Goal: Transaction & Acquisition: Book appointment/travel/reservation

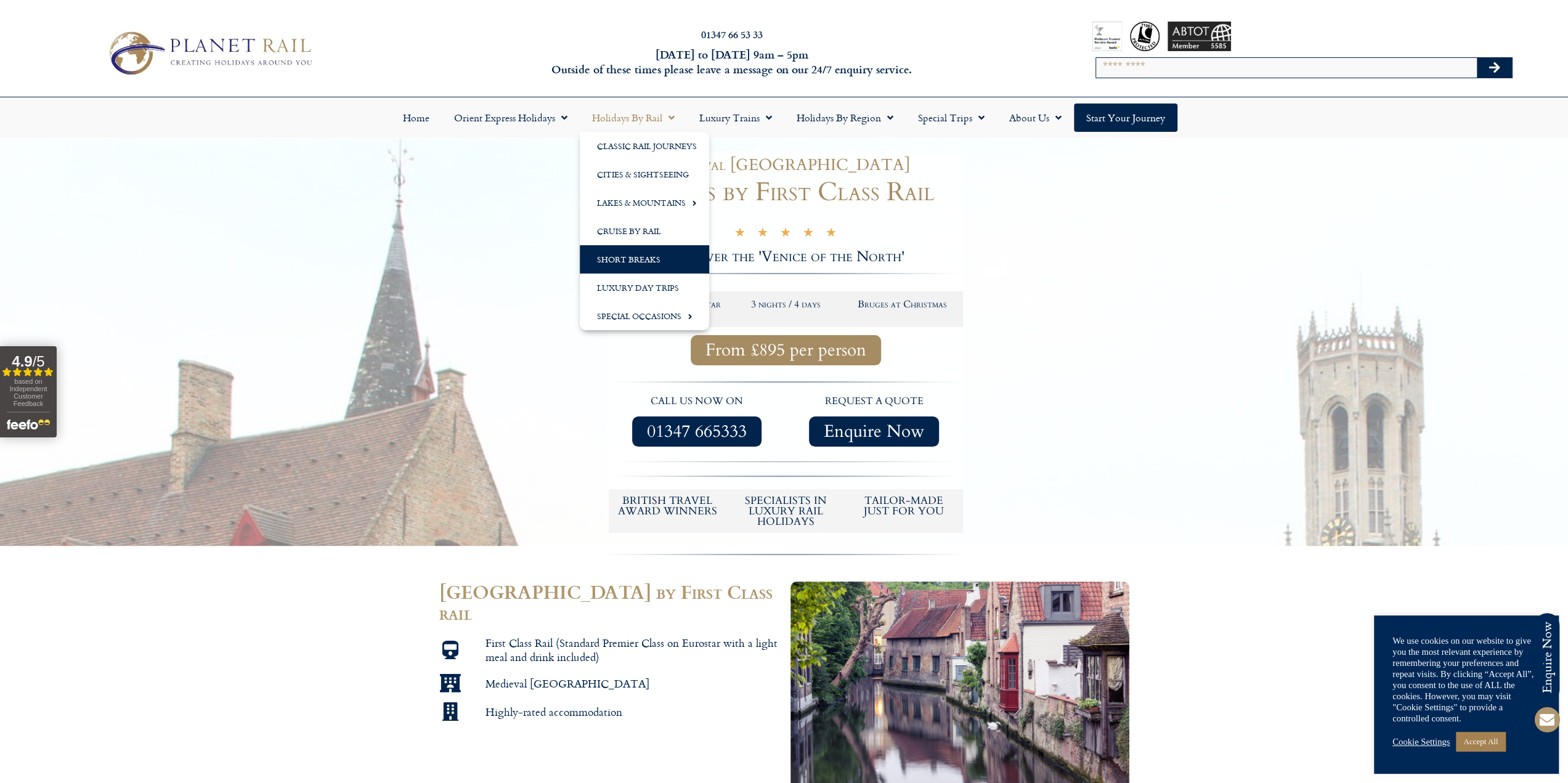
click at [638, 258] on link "Short Breaks" at bounding box center [644, 259] width 130 height 29
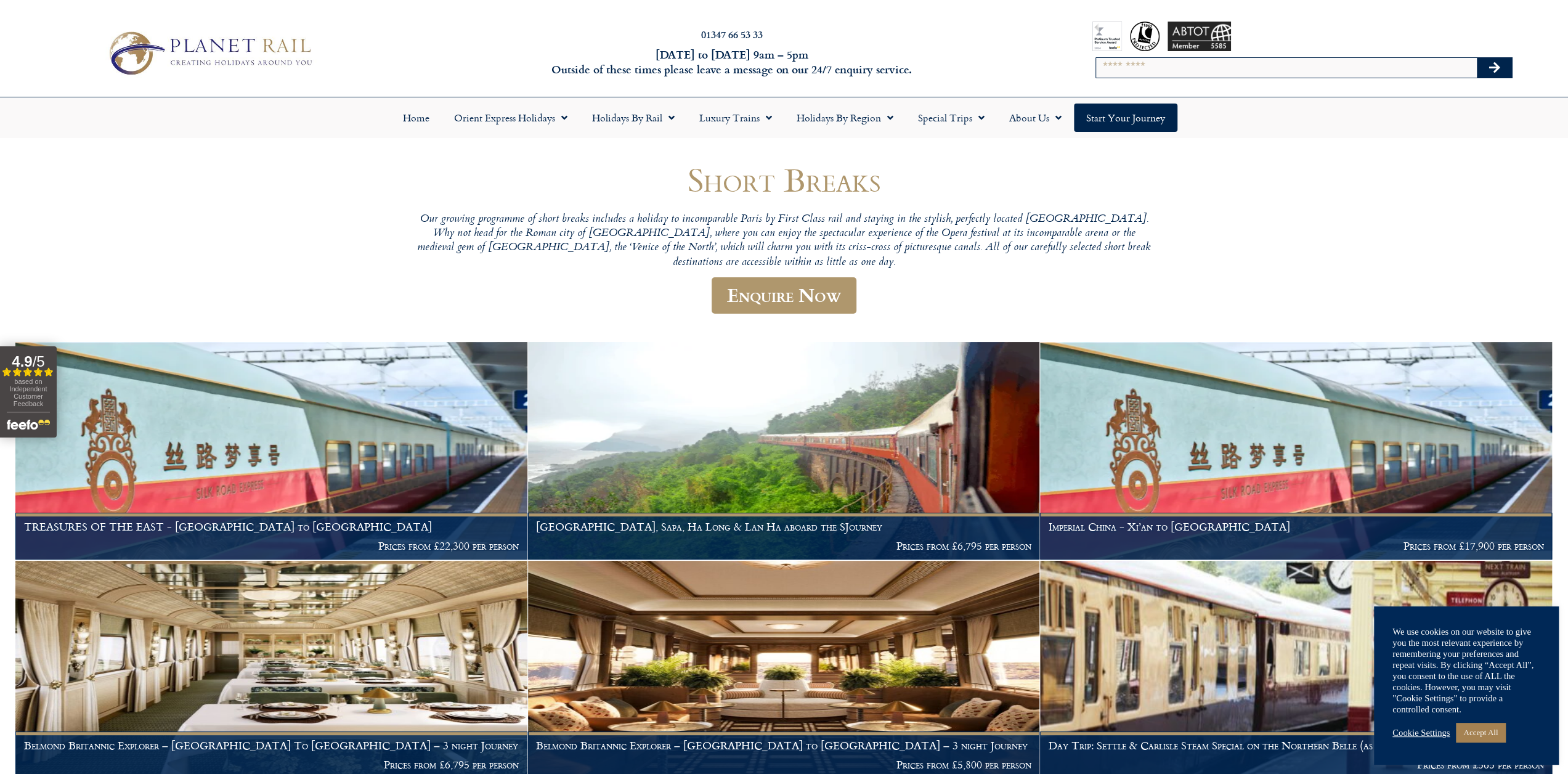
drag, startPoint x: 1175, startPoint y: 64, endPoint x: 1175, endPoint y: 70, distance: 6.0
click at [1175, 64] on input "Search" at bounding box center [1286, 67] width 381 height 19
type input "******"
click at [1477, 58] on button "Search" at bounding box center [1494, 67] width 36 height 19
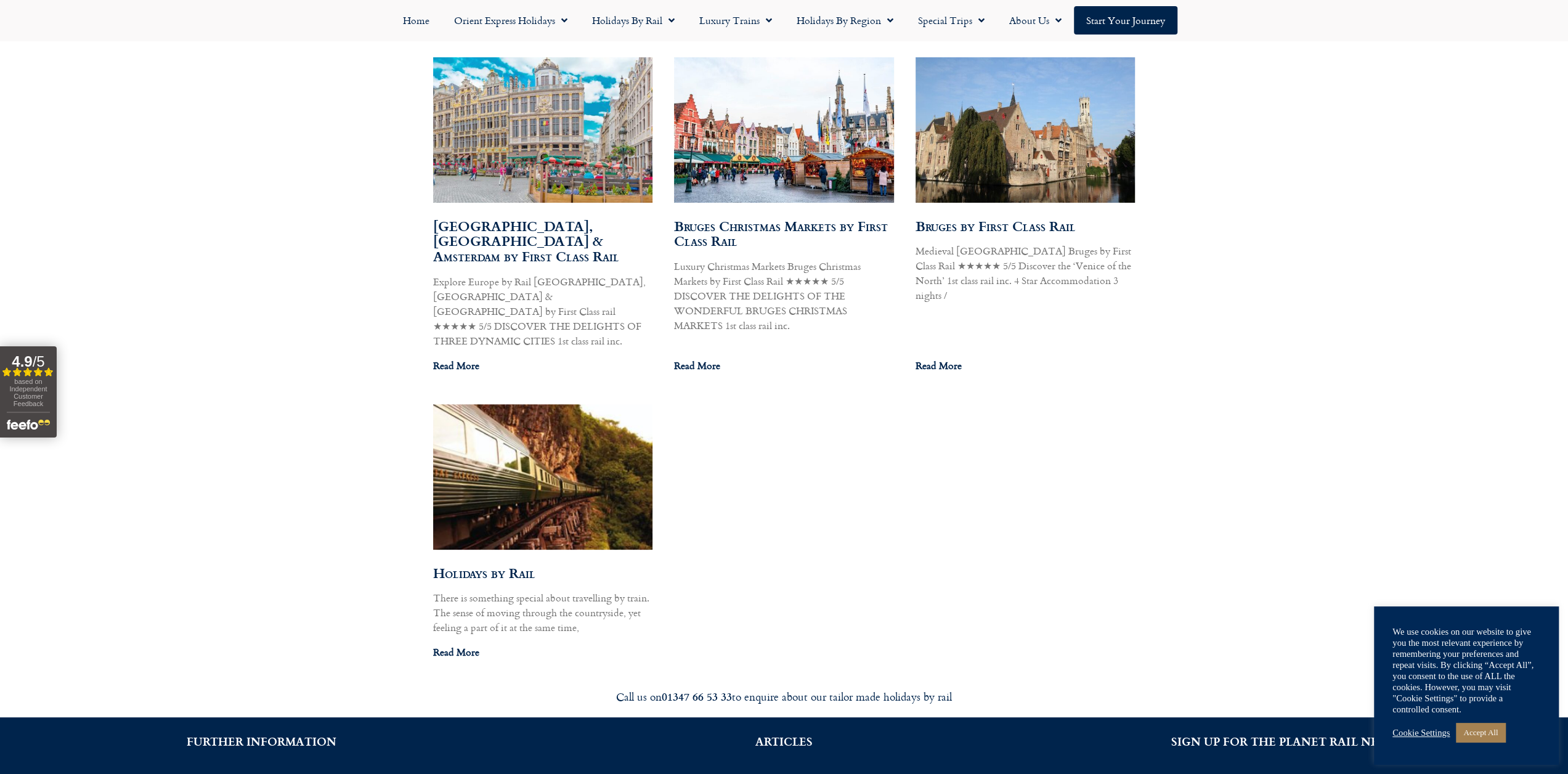
scroll to position [740, 0]
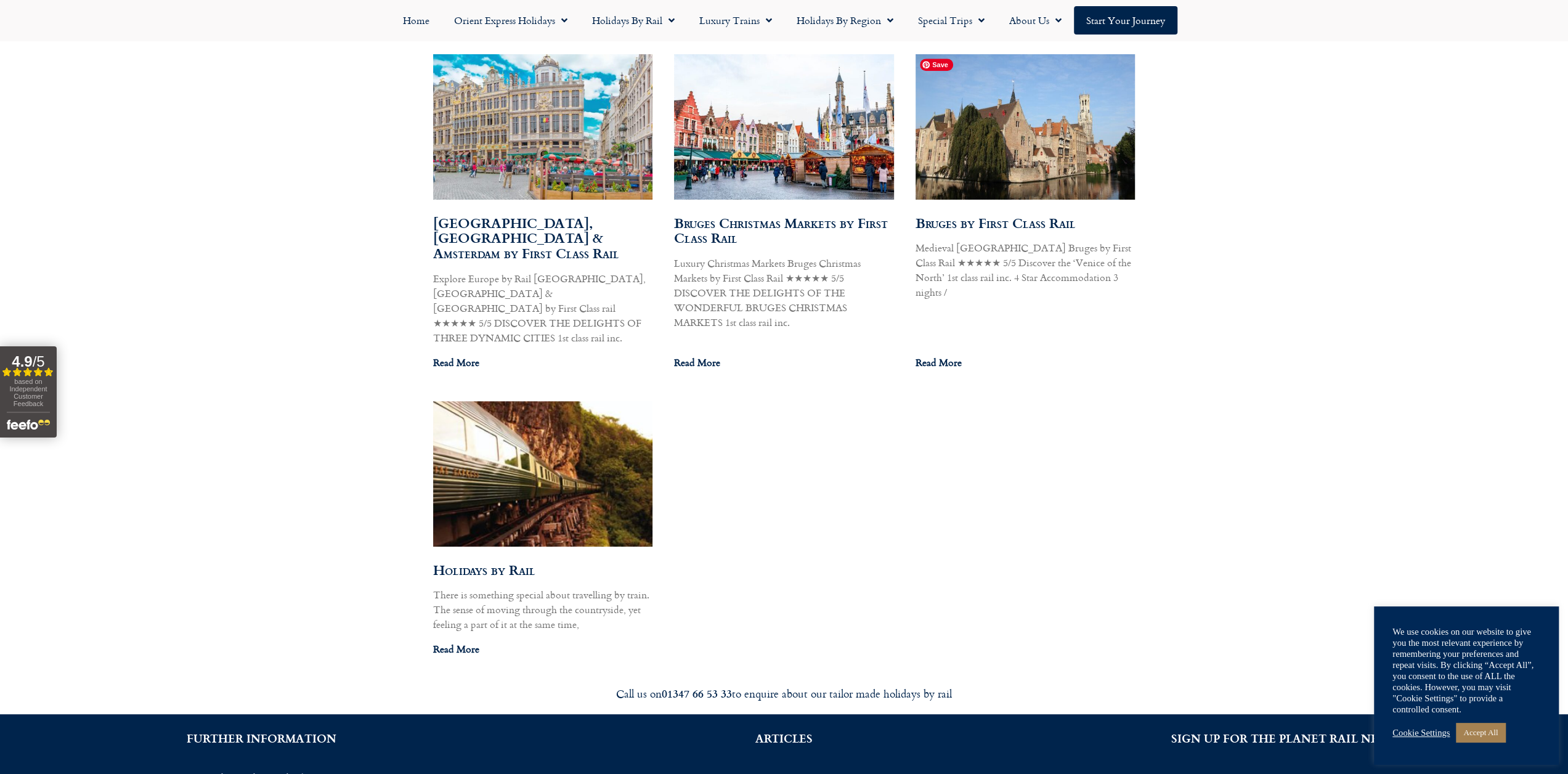
click at [1019, 154] on img at bounding box center [1024, 127] width 222 height 148
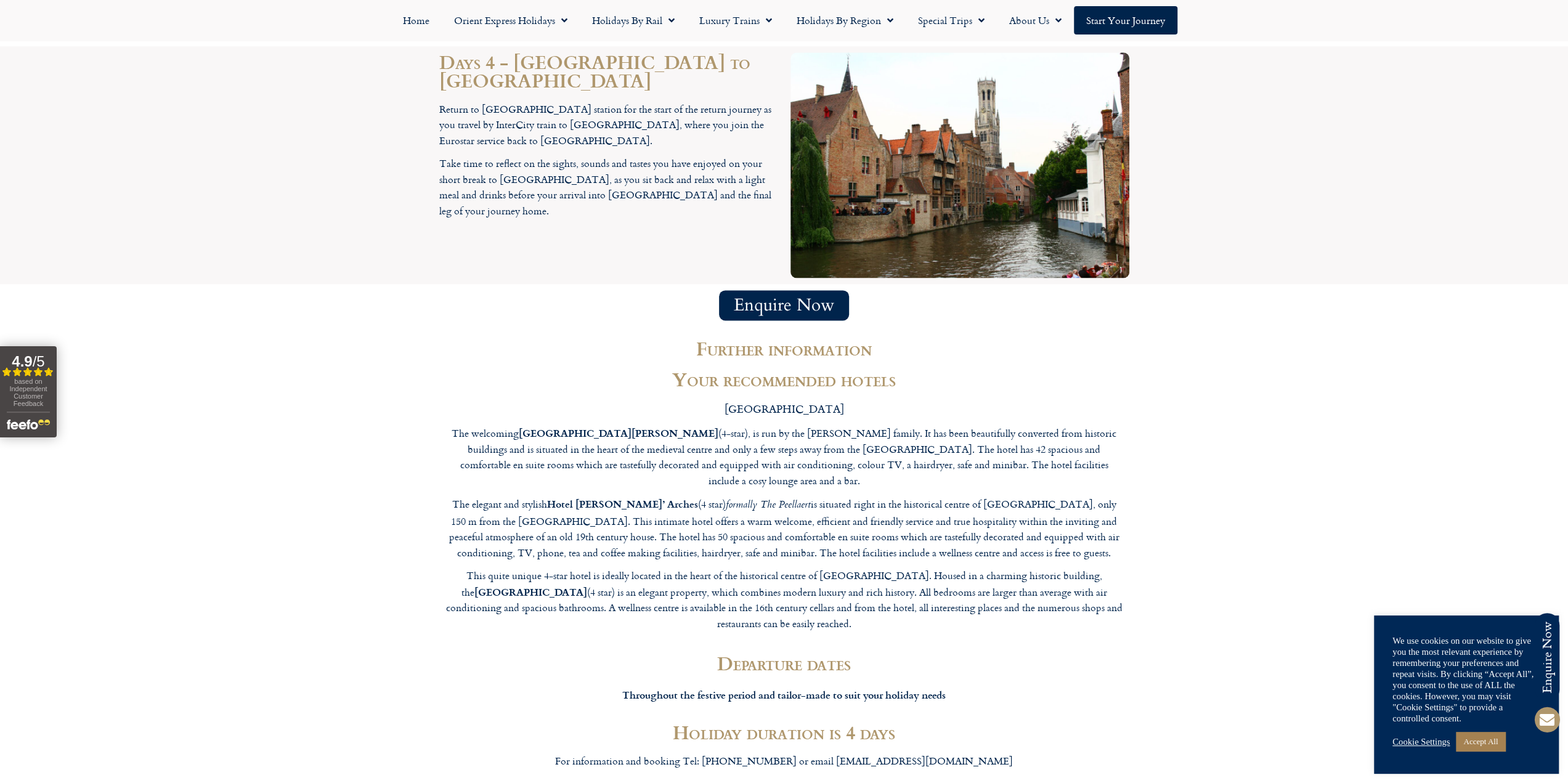
scroll to position [1889, 0]
